Goal: Task Accomplishment & Management: Manage account settings

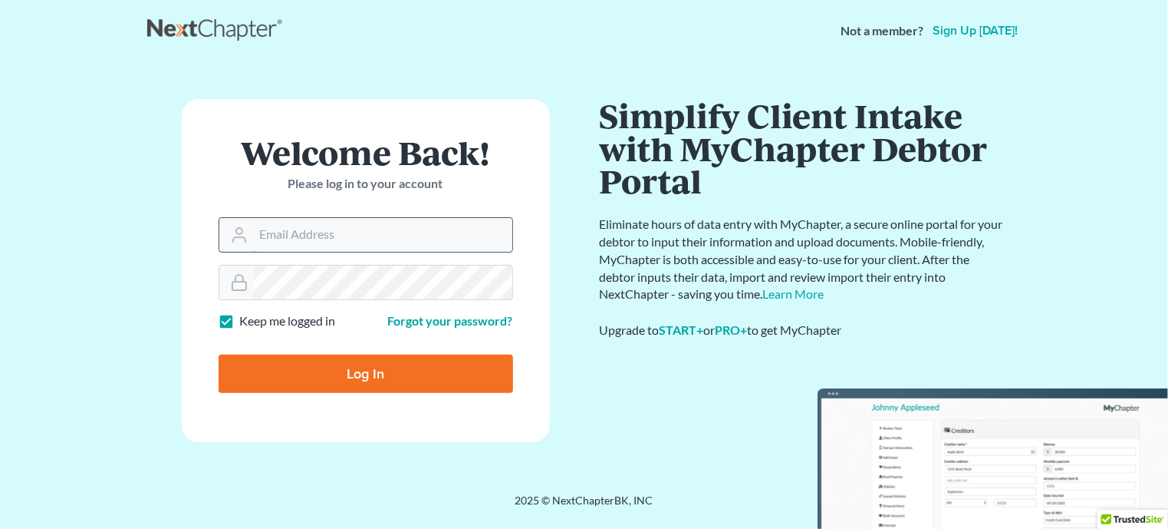
click at [328, 242] on input "Email Address" at bounding box center [383, 235] width 259 height 34
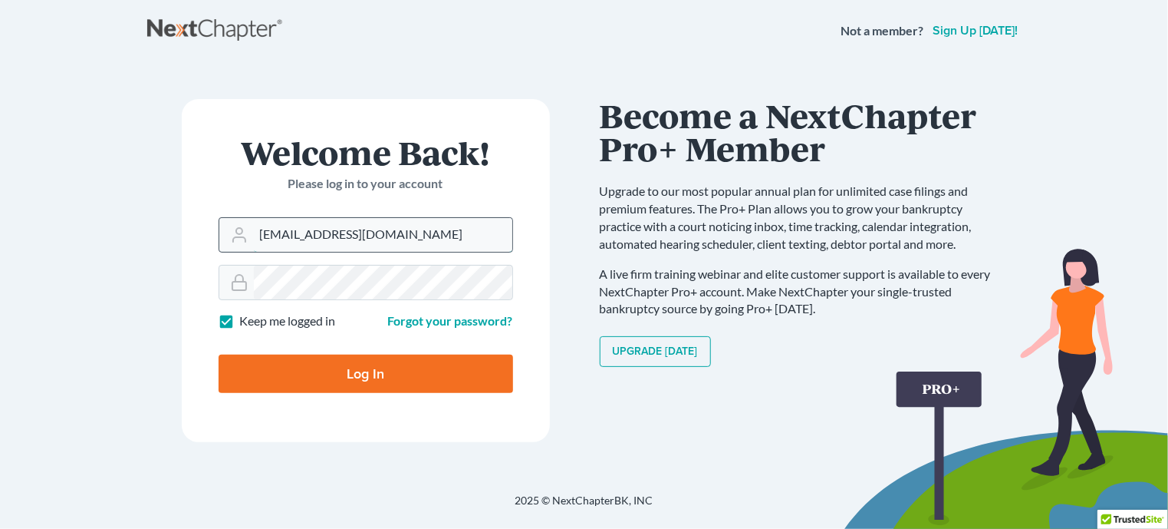
type input "[EMAIL_ADDRESS][DOMAIN_NAME]"
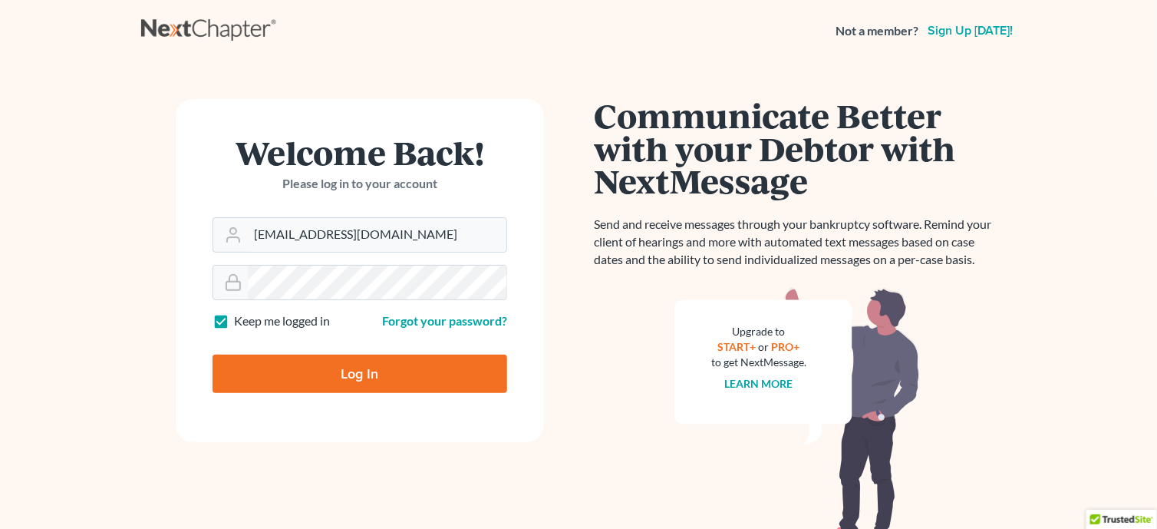
click at [359, 372] on input "Log In" at bounding box center [359, 373] width 295 height 38
type input "Thinking..."
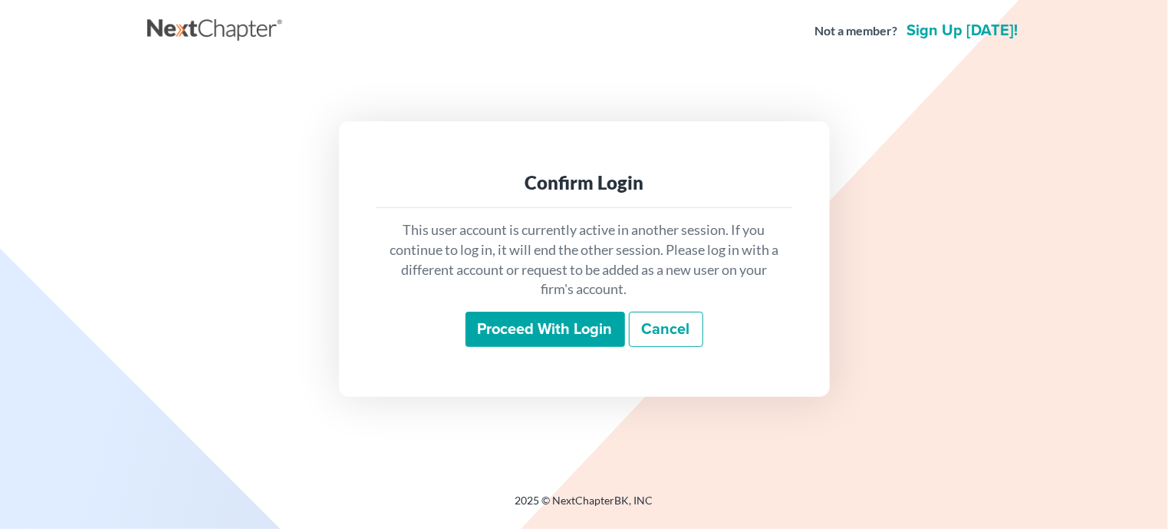
click at [549, 331] on input "Proceed with login" at bounding box center [546, 328] width 160 height 35
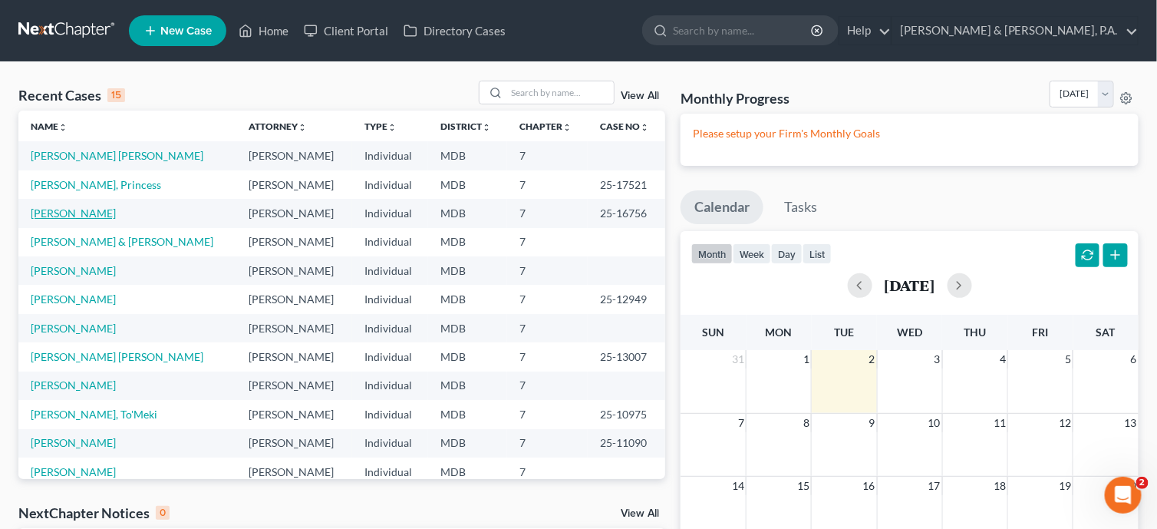
click at [81, 212] on link "Edwards, Katrina" at bounding box center [73, 212] width 85 height 13
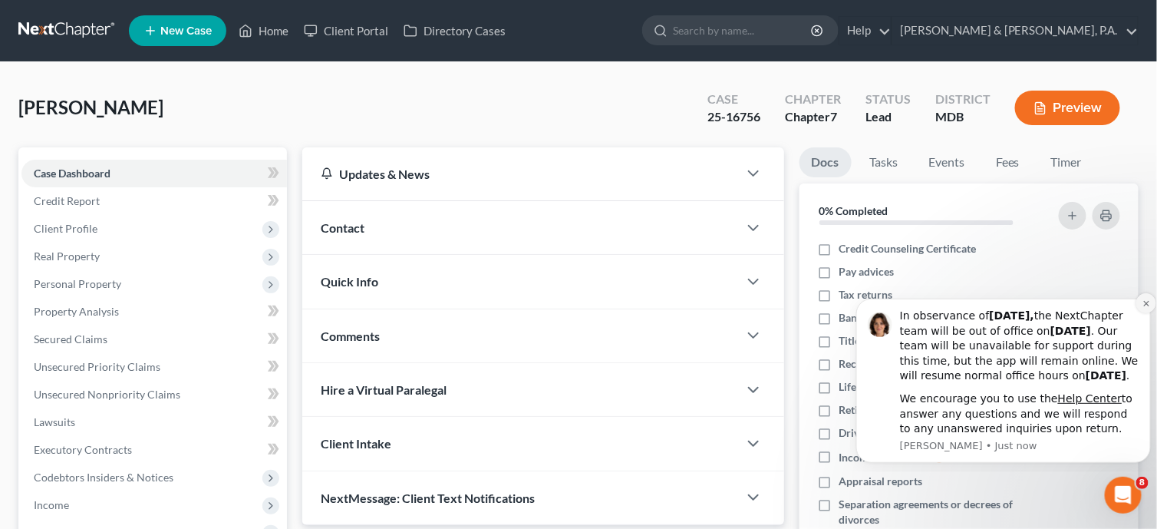
click at [1144, 298] on icon "Dismiss notification" at bounding box center [1146, 302] width 8 height 8
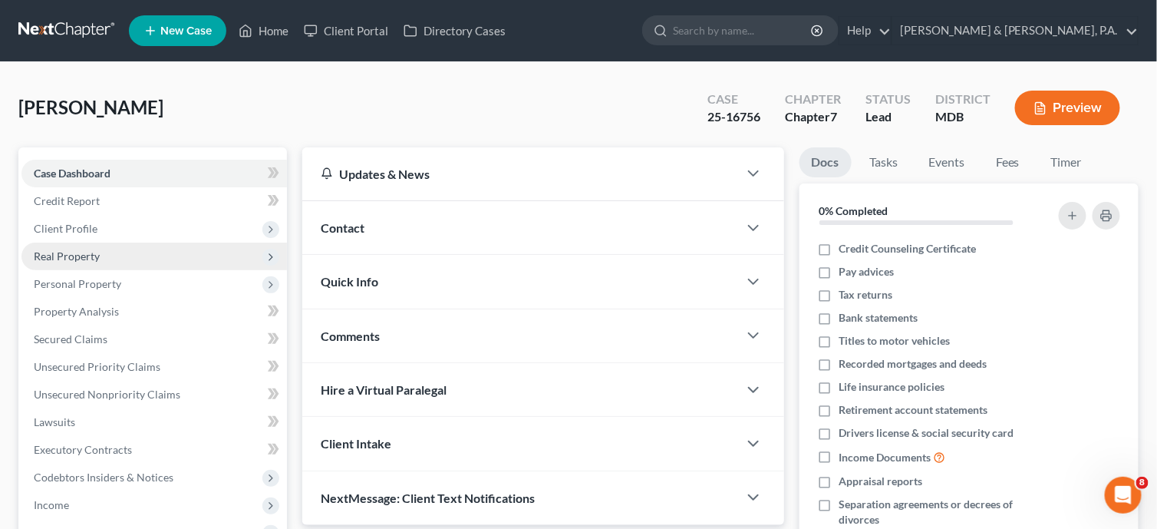
scroll to position [77, 0]
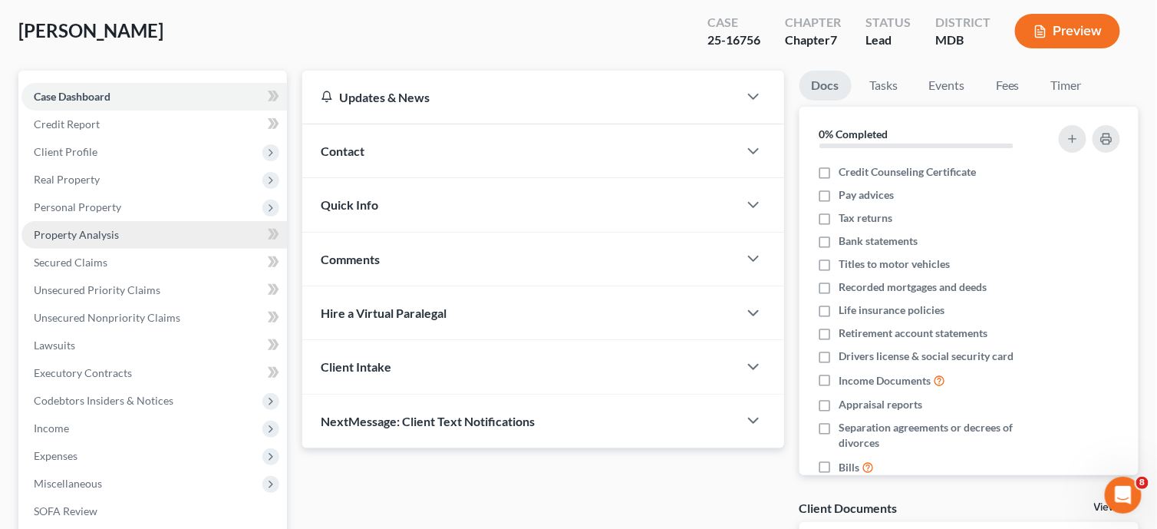
click at [77, 236] on span "Property Analysis" at bounding box center [76, 234] width 85 height 13
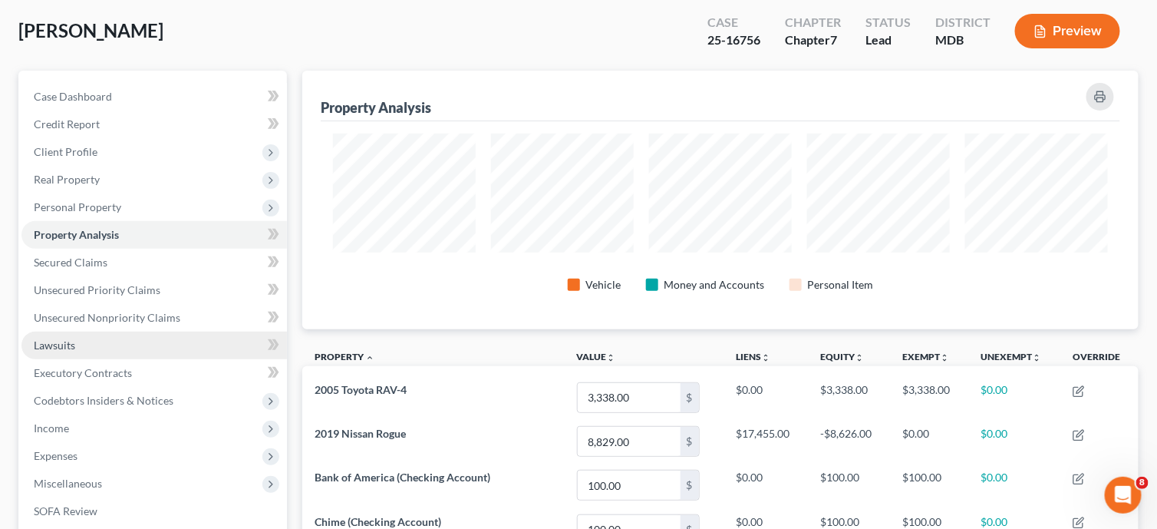
scroll to position [153, 0]
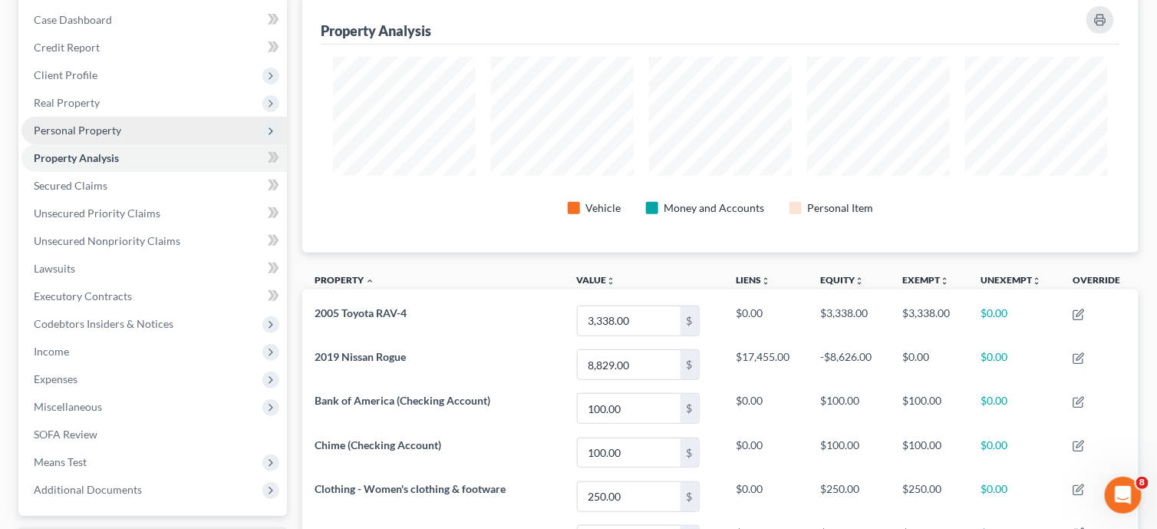
click at [77, 135] on span "Personal Property" at bounding box center [77, 130] width 87 height 13
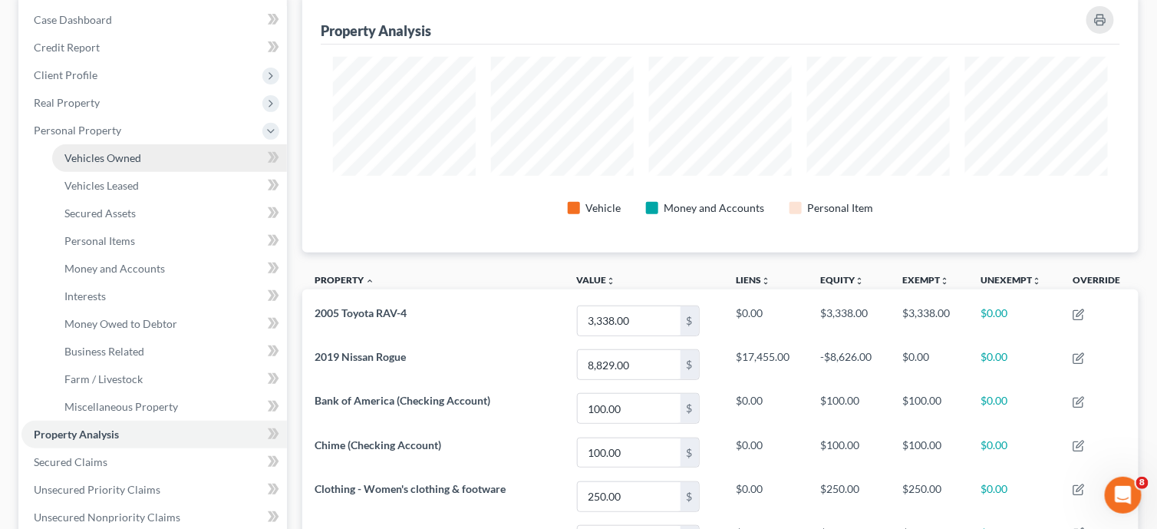
click at [91, 159] on span "Vehicles Owned" at bounding box center [102, 157] width 77 height 13
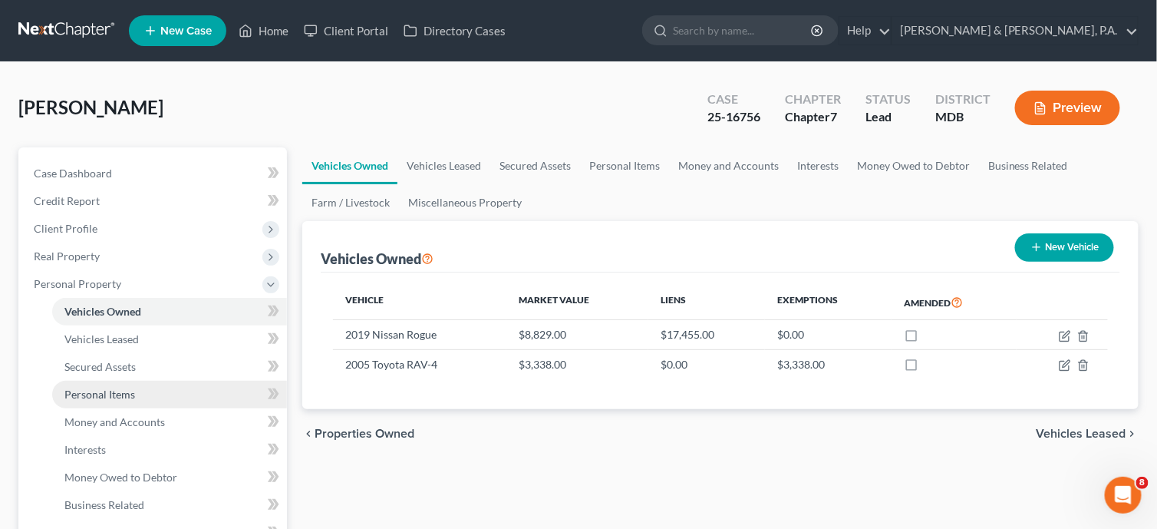
click at [107, 392] on span "Personal Items" at bounding box center [99, 393] width 71 height 13
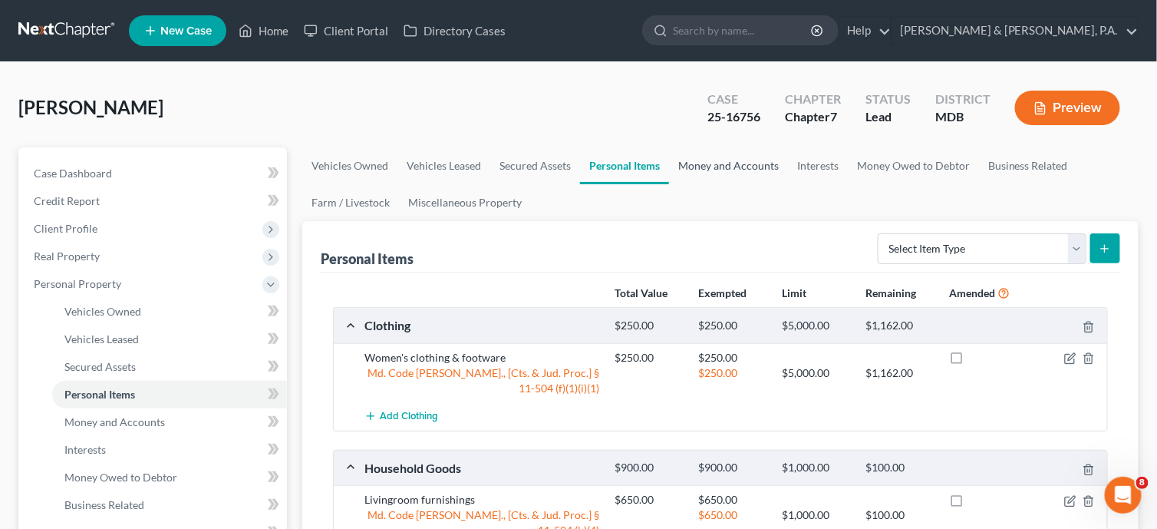
click at [740, 163] on link "Money and Accounts" at bounding box center [728, 165] width 119 height 37
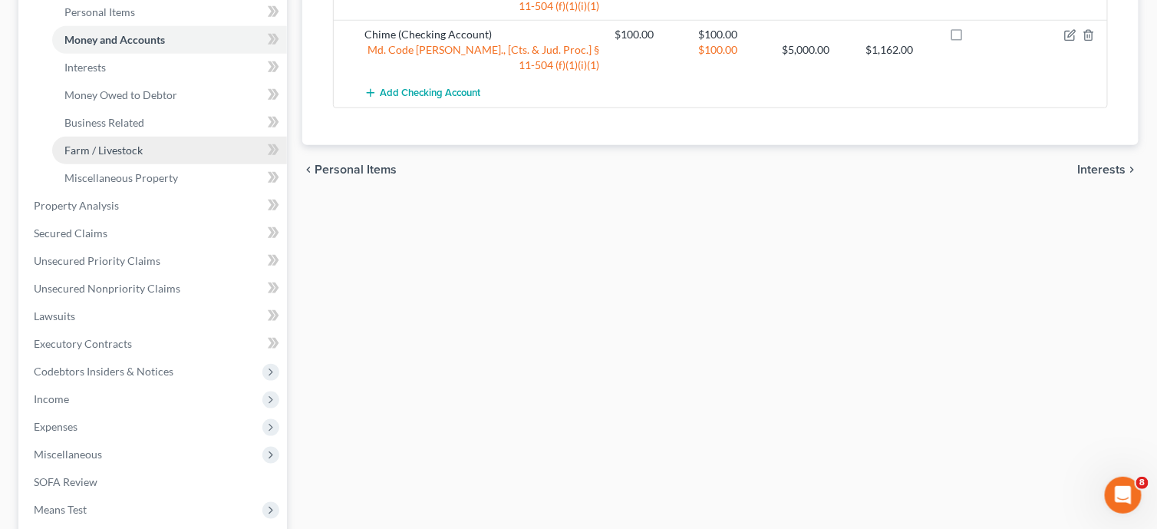
scroll to position [384, 0]
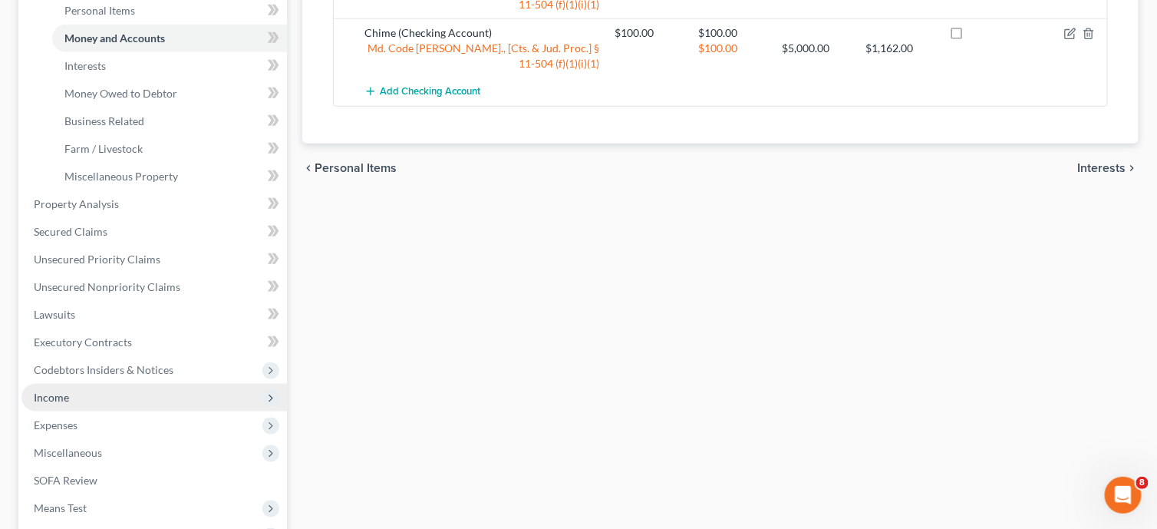
click at [90, 400] on span "Income" at bounding box center [153, 398] width 265 height 28
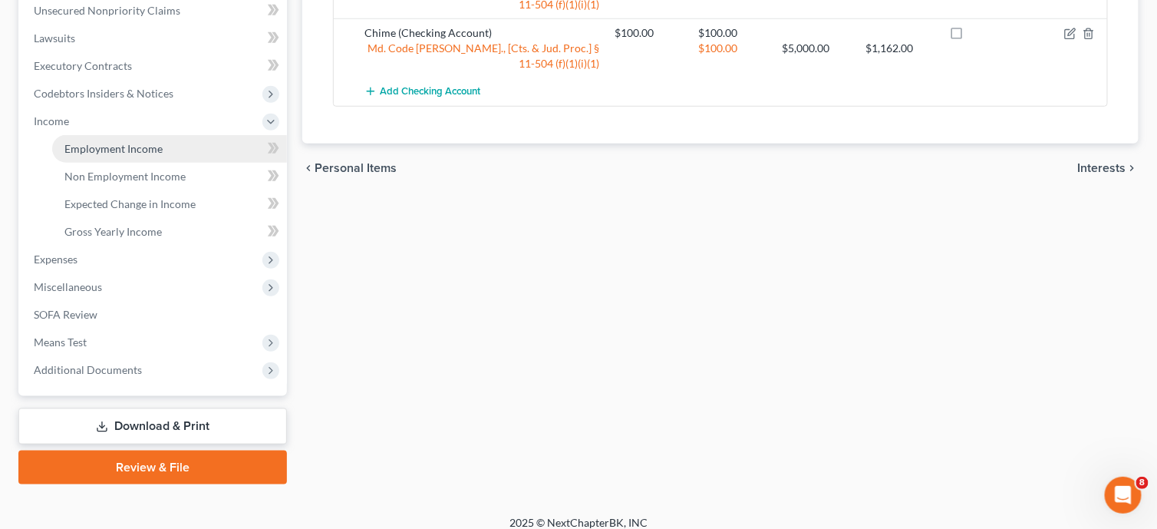
click at [183, 146] on link "Employment Income" at bounding box center [169, 149] width 235 height 28
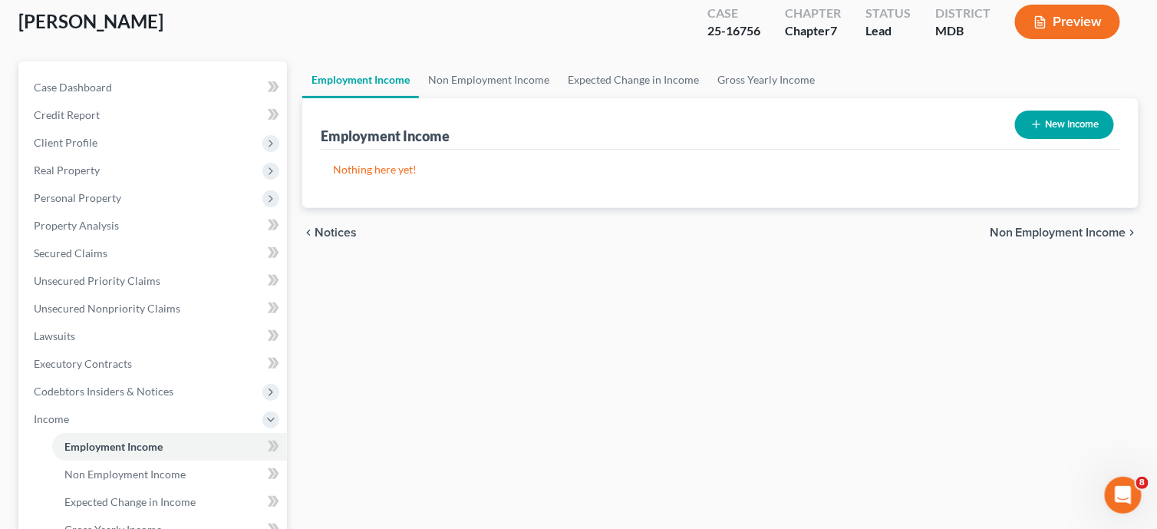
scroll to position [307, 0]
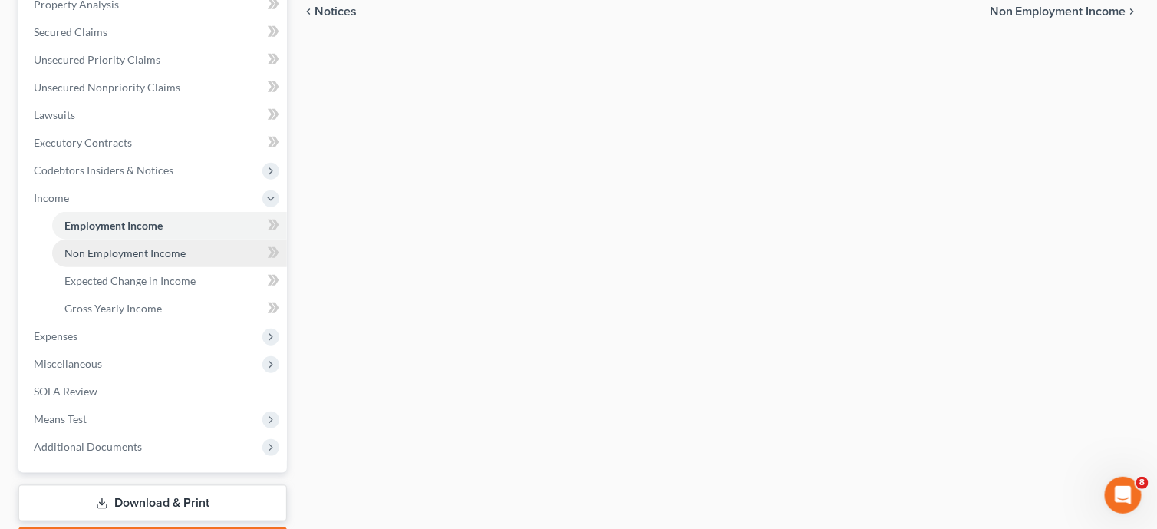
click at [140, 255] on span "Non Employment Income" at bounding box center [124, 252] width 121 height 13
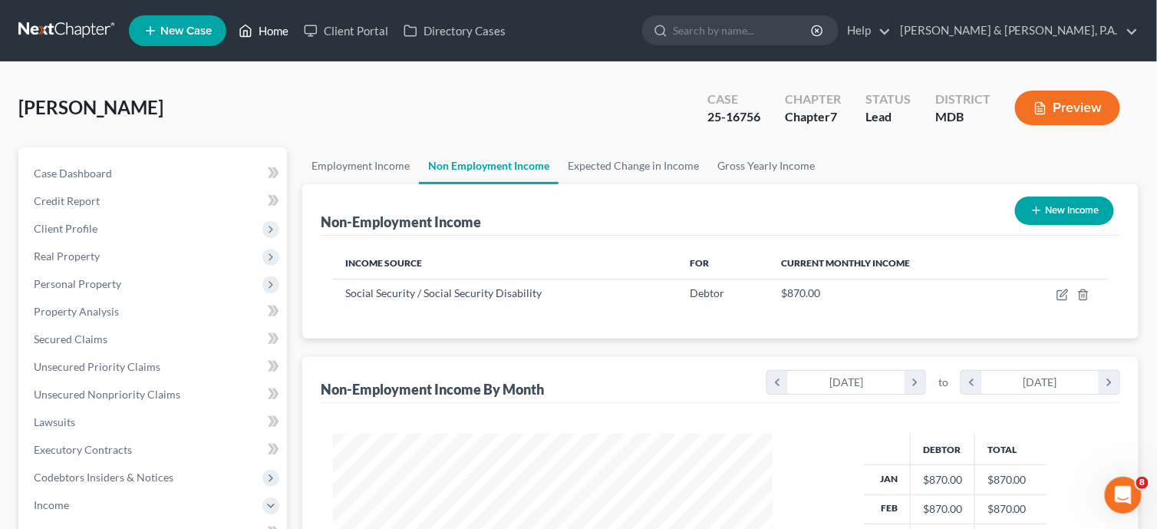
click at [263, 37] on link "Home" at bounding box center [263, 31] width 65 height 28
